Goal: Transaction & Acquisition: Book appointment/travel/reservation

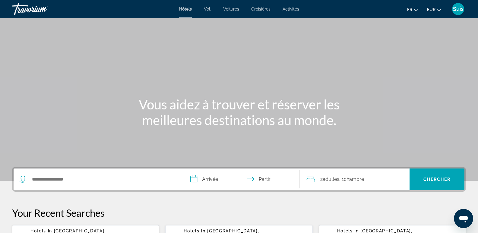
click at [288, 11] on font "Activités" at bounding box center [291, 9] width 17 height 5
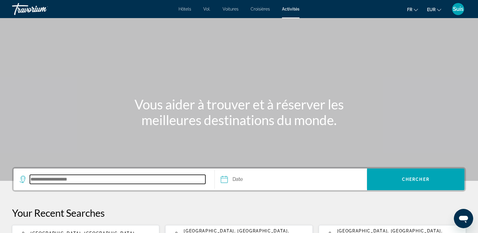
click at [61, 180] on input "Search destination" at bounding box center [118, 179] width 176 height 9
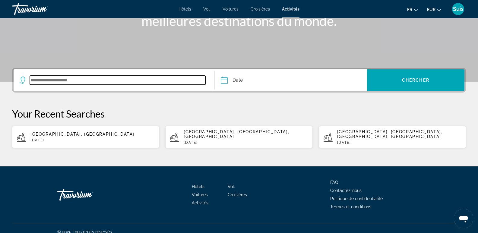
scroll to position [102, 0]
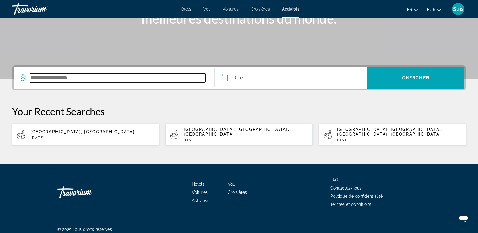
click at [108, 81] on input "Search destination" at bounding box center [118, 77] width 176 height 9
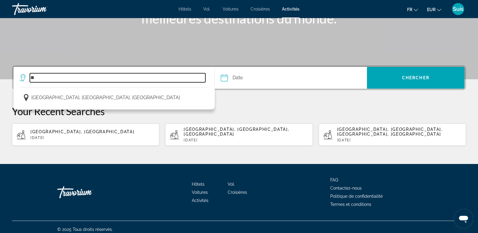
type input "*"
type input "********"
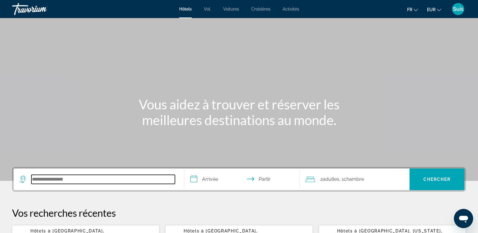
click at [56, 180] on input "Rechercher une destination hôtelière" at bounding box center [103, 179] width 144 height 9
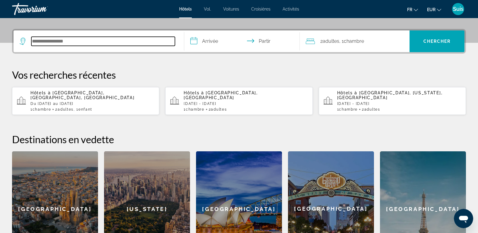
scroll to position [148, 0]
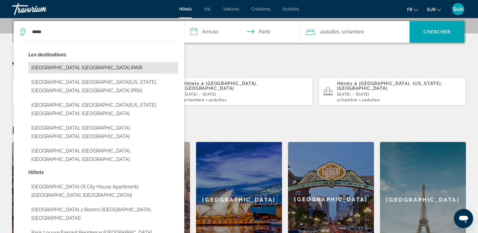
click at [68, 69] on button "[GEOGRAPHIC_DATA], [GEOGRAPHIC_DATA] (PAR)" at bounding box center [103, 67] width 150 height 11
type input "**********"
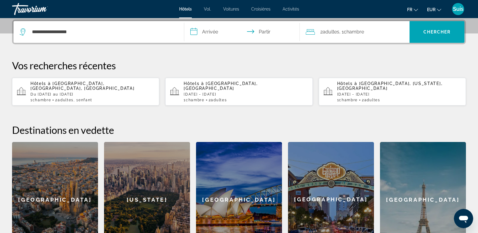
click at [209, 32] on input "**********" at bounding box center [243, 33] width 118 height 24
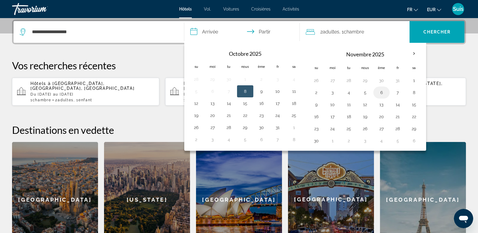
click at [379, 93] on button "6" at bounding box center [382, 92] width 10 height 8
click at [397, 93] on button "7" at bounding box center [398, 92] width 10 height 8
type input "**********"
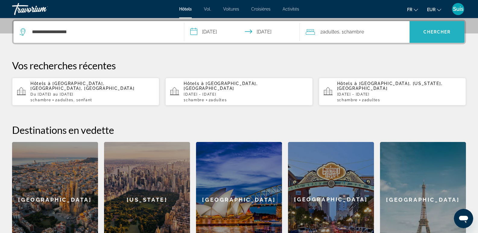
click at [441, 30] on font "Chercher" at bounding box center [437, 32] width 27 height 5
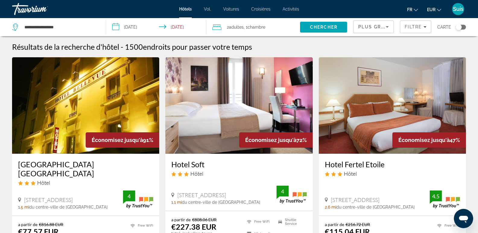
drag, startPoint x: 464, startPoint y: 57, endPoint x: 416, endPoint y: 45, distance: 49.4
click at [416, 45] on div "Résultats de la recherche d'hôtel - 1500 endroits pour passer votre temps" at bounding box center [239, 46] width 454 height 9
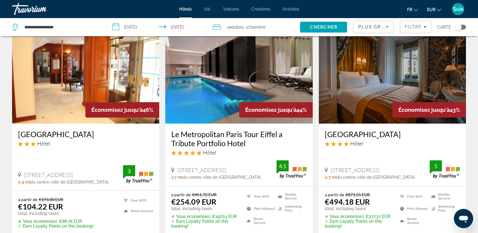
scroll to position [272, 0]
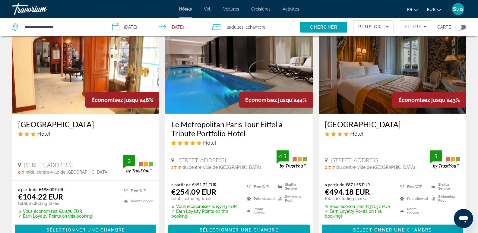
click at [215, 120] on h3 "Le Metropolitan Paris Tour Eiffel a Tribute Portfolio Hotel" at bounding box center [238, 129] width 135 height 18
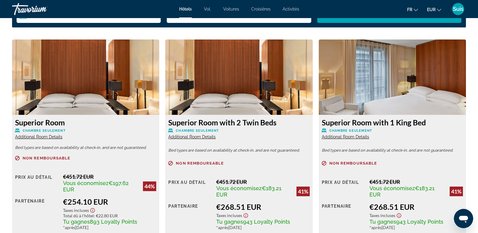
scroll to position [875, 0]
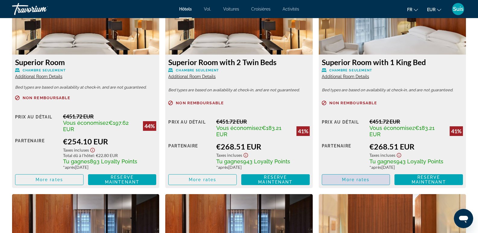
click at [361, 180] on span "More rates" at bounding box center [355, 179] width 27 height 5
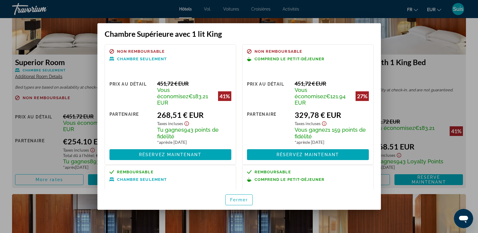
click at [459, 71] on div at bounding box center [239, 116] width 478 height 233
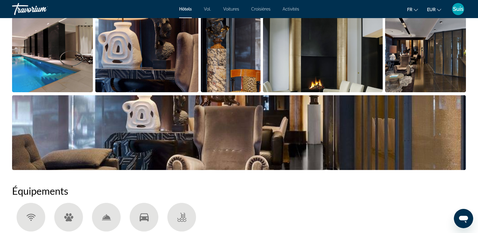
scroll to position [60, 0]
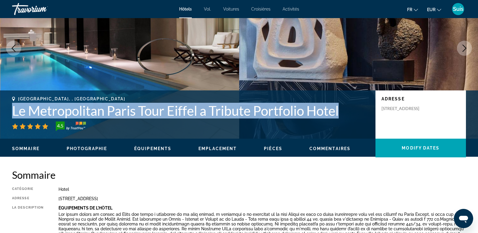
drag, startPoint x: 11, startPoint y: 112, endPoint x: 342, endPoint y: 117, distance: 330.4
click at [342, 117] on div "[GEOGRAPHIC_DATA], , [GEOGRAPHIC_DATA] Le Metropolitan Paris Tour Eiffel a Trib…" at bounding box center [239, 115] width 478 height 36
copy h1 "Le Metropolitan Paris Tour Eiffel a Tribute Portfolio Hotel"
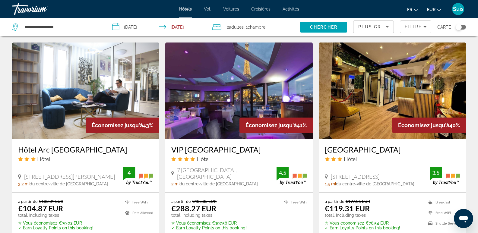
scroll to position [513, 0]
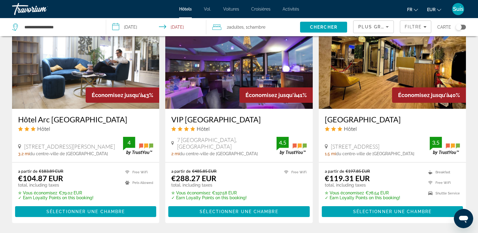
click at [130, 25] on input "**********" at bounding box center [157, 28] width 103 height 20
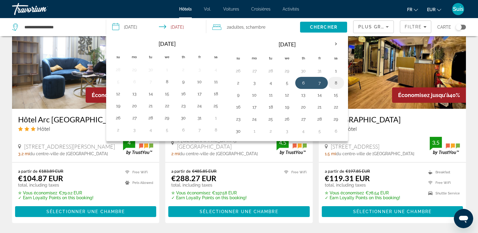
click at [337, 84] on button "8" at bounding box center [336, 83] width 10 height 8
click at [238, 96] on button "9" at bounding box center [239, 95] width 10 height 8
type input "**********"
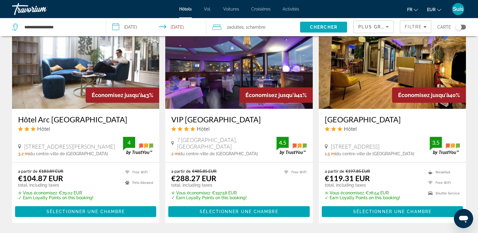
click at [320, 24] on span "Search" at bounding box center [323, 27] width 47 height 14
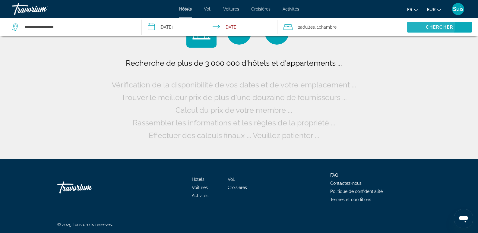
scroll to position [0, 0]
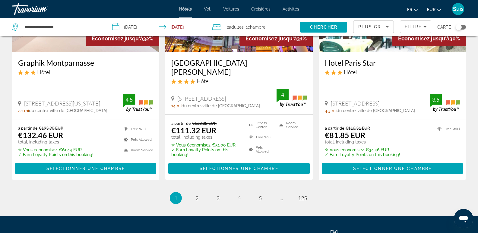
scroll to position [850, 0]
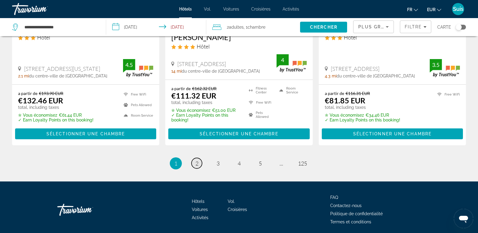
click at [198, 160] on span "2" at bounding box center [196, 163] width 3 height 7
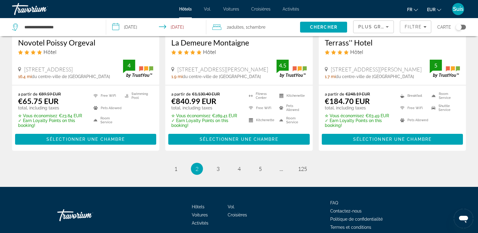
scroll to position [845, 0]
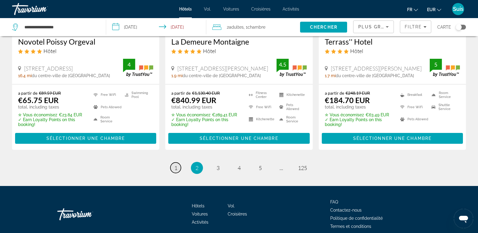
click at [176, 165] on span "1" at bounding box center [175, 168] width 3 height 7
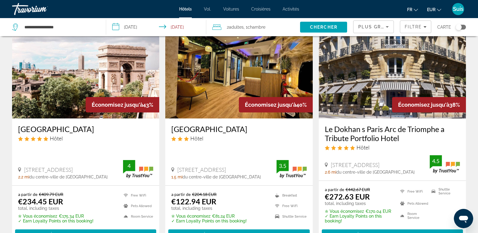
scroll to position [302, 0]
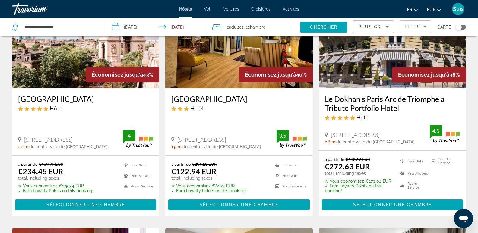
click at [43, 99] on h3 "[GEOGRAPHIC_DATA]" at bounding box center [85, 98] width 135 height 9
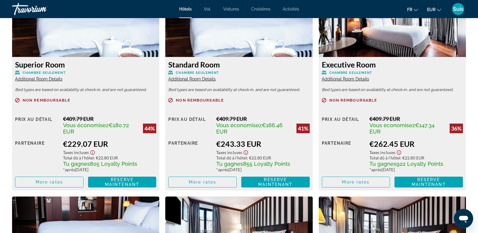
scroll to position [875, 0]
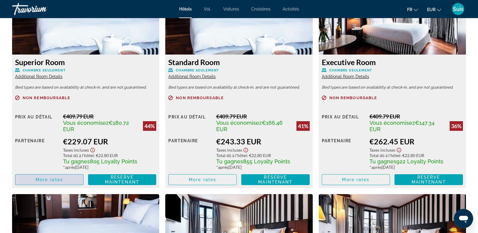
click at [56, 181] on span "More rates" at bounding box center [49, 179] width 27 height 5
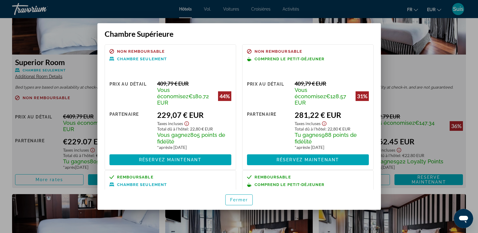
click at [427, 74] on div at bounding box center [239, 116] width 478 height 233
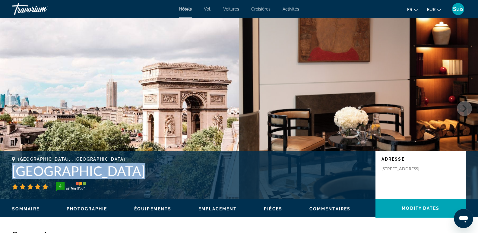
drag, startPoint x: 12, startPoint y: 174, endPoint x: 195, endPoint y: 179, distance: 182.6
click at [195, 179] on div "[GEOGRAPHIC_DATA], , [GEOGRAPHIC_DATA] [GEOGRAPHIC_DATA] 4 Adresse [STREET_ADDR…" at bounding box center [239, 175] width 478 height 36
copy div "[GEOGRAPHIC_DATA]"
click at [465, 107] on icon "Next image" at bounding box center [465, 108] width 4 height 7
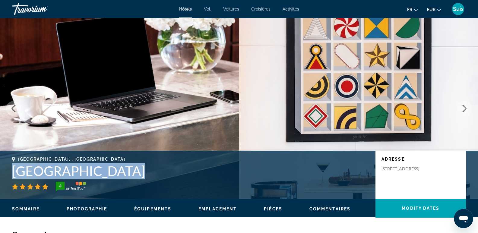
click at [465, 107] on icon "Next image" at bounding box center [465, 108] width 4 height 7
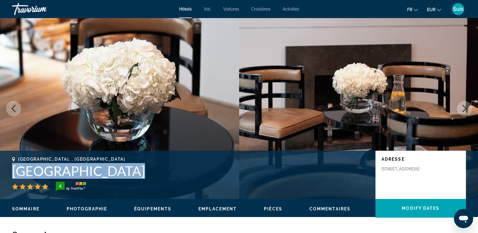
click at [465, 107] on icon "Next image" at bounding box center [465, 108] width 4 height 7
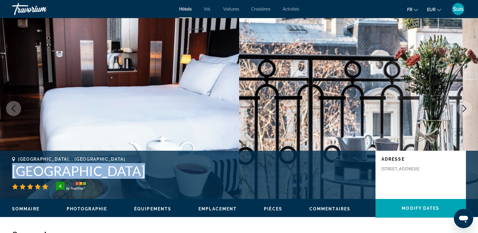
click at [465, 107] on icon "Next image" at bounding box center [465, 108] width 4 height 7
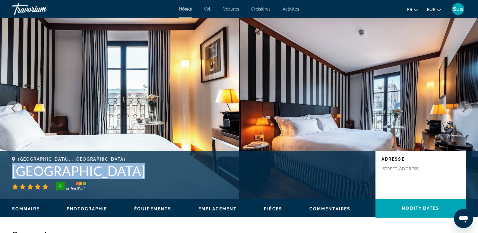
click at [465, 107] on icon "Next image" at bounding box center [465, 108] width 4 height 7
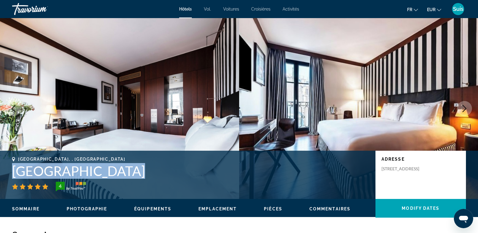
click at [465, 107] on icon "Next image" at bounding box center [465, 108] width 4 height 7
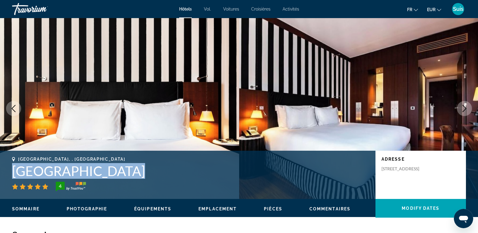
click at [465, 107] on icon "Next image" at bounding box center [464, 108] width 7 height 7
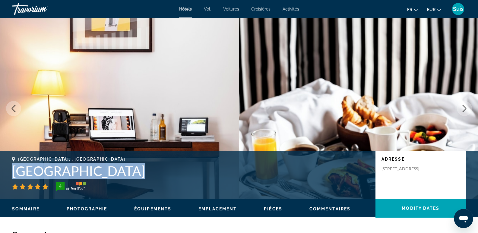
click at [465, 107] on icon "Next image" at bounding box center [464, 108] width 7 height 7
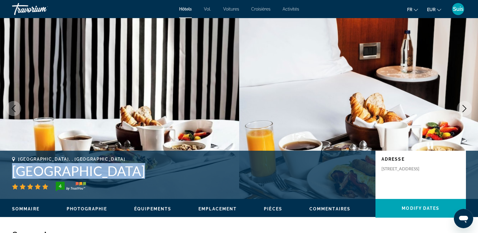
click at [465, 107] on icon "Next image" at bounding box center [464, 108] width 7 height 7
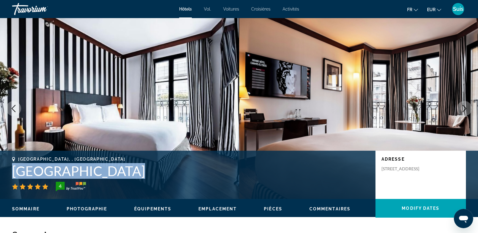
click at [465, 107] on icon "Next image" at bounding box center [464, 108] width 7 height 7
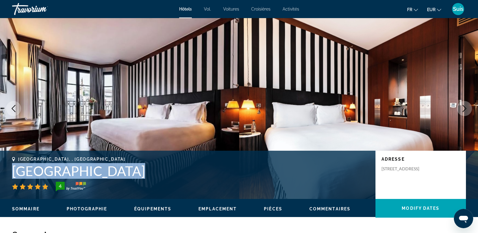
click at [465, 107] on icon "Next image" at bounding box center [464, 108] width 7 height 7
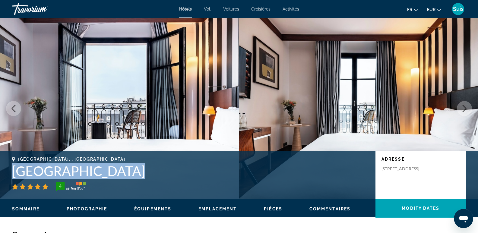
click at [465, 107] on icon "Next image" at bounding box center [464, 108] width 7 height 7
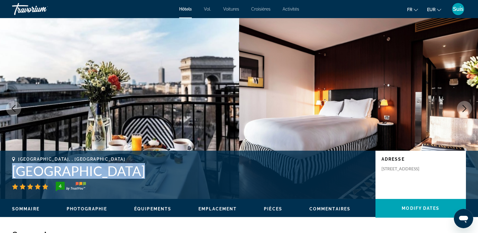
click at [465, 107] on icon "Next image" at bounding box center [464, 108] width 7 height 7
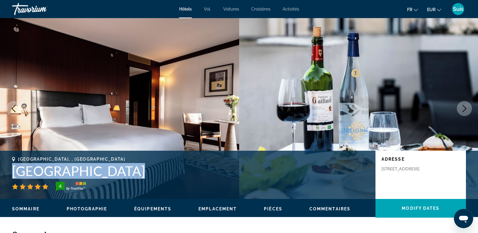
click at [465, 107] on icon "Next image" at bounding box center [464, 108] width 7 height 7
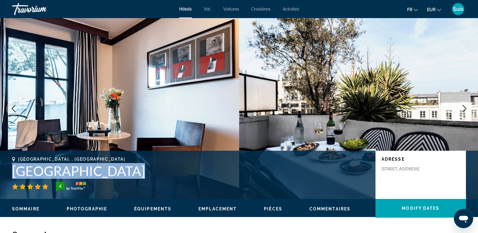
click at [465, 107] on icon "Next image" at bounding box center [464, 108] width 7 height 7
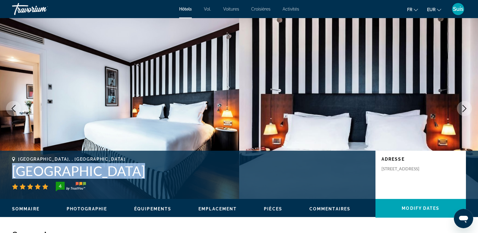
click at [465, 107] on icon "Next image" at bounding box center [464, 108] width 7 height 7
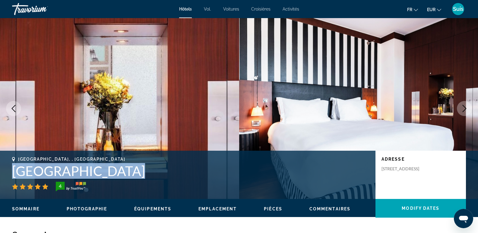
click at [465, 107] on icon "Next image" at bounding box center [464, 108] width 7 height 7
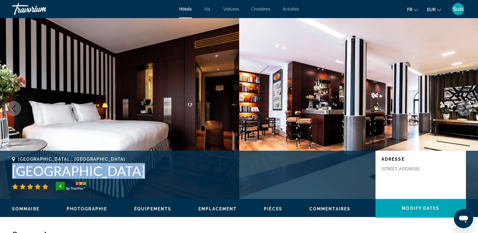
click at [465, 107] on icon "Next image" at bounding box center [464, 108] width 7 height 7
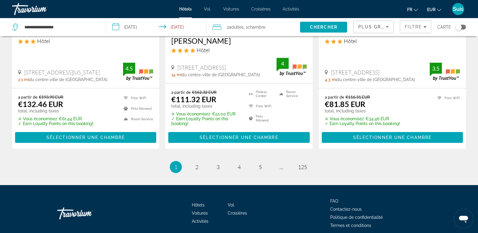
scroll to position [850, 0]
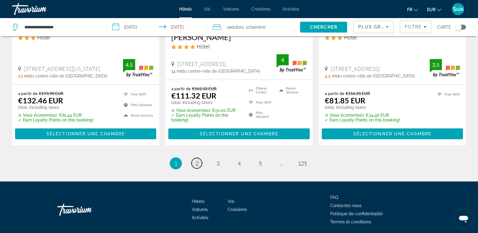
click at [196, 160] on span "2" at bounding box center [196, 163] width 3 height 7
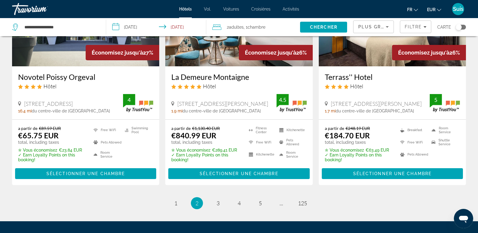
scroll to position [845, 0]
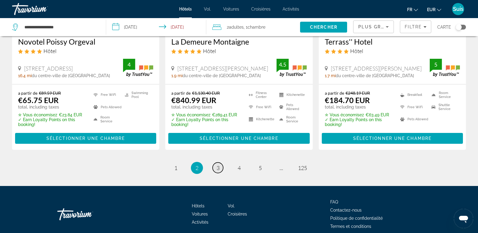
click at [219, 165] on span "3" at bounding box center [218, 168] width 3 height 7
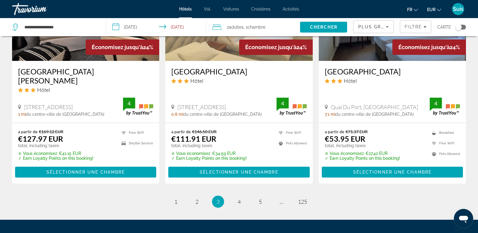
scroll to position [815, 0]
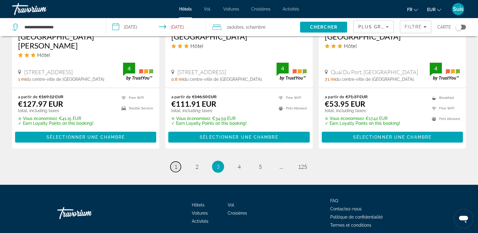
click at [177, 164] on span "1" at bounding box center [175, 167] width 3 height 7
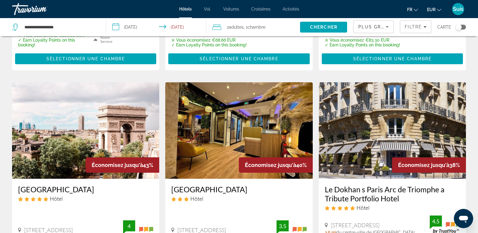
scroll to position [241, 0]
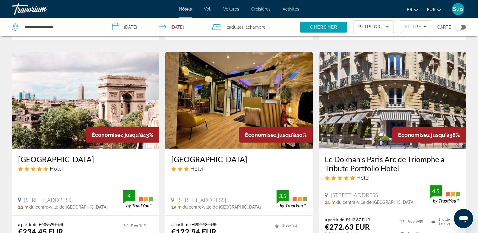
drag, startPoint x: 323, startPoint y: 157, endPoint x: 400, endPoint y: 170, distance: 77.7
click at [400, 170] on div "Le Dokhan s Paris Arc de Triomphe a Tribute Portfolio Hotel Hôtel [STREET_ADDRE…" at bounding box center [392, 180] width 147 height 62
copy h3 "Le Dokhan s Paris Arc de Triomphe a Tribute Portfolio Hotel"
click at [372, 168] on h3 "Le Dokhan s Paris Arc de Triomphe a Tribute Portfolio Hotel" at bounding box center [392, 164] width 135 height 18
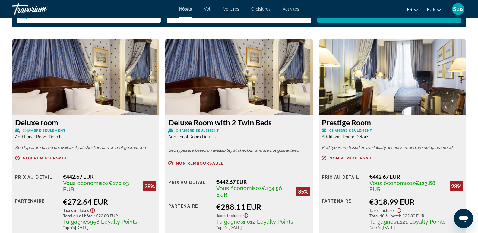
scroll to position [845, 0]
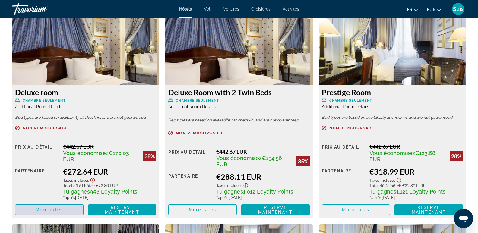
click at [43, 208] on span "More rates" at bounding box center [49, 210] width 27 height 5
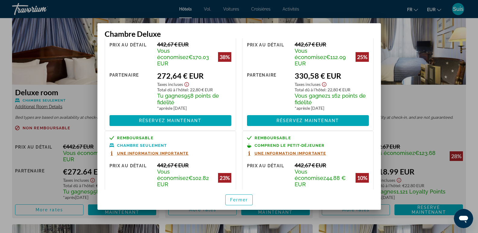
scroll to position [60, 0]
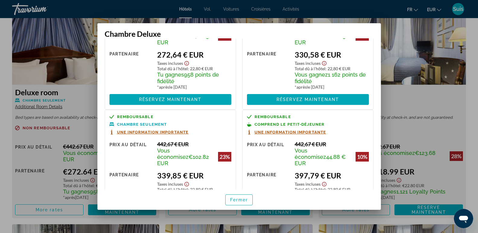
click at [434, 104] on div at bounding box center [239, 116] width 478 height 233
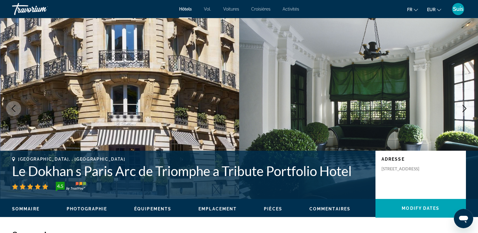
scroll to position [845, 0]
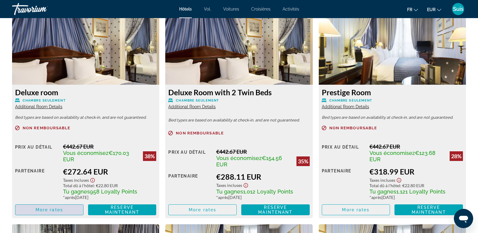
click at [59, 209] on span "More rates" at bounding box center [49, 210] width 27 height 5
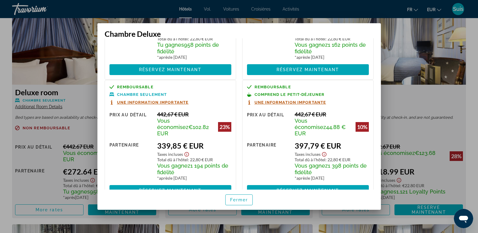
scroll to position [95, 0]
